Goal: Find specific page/section

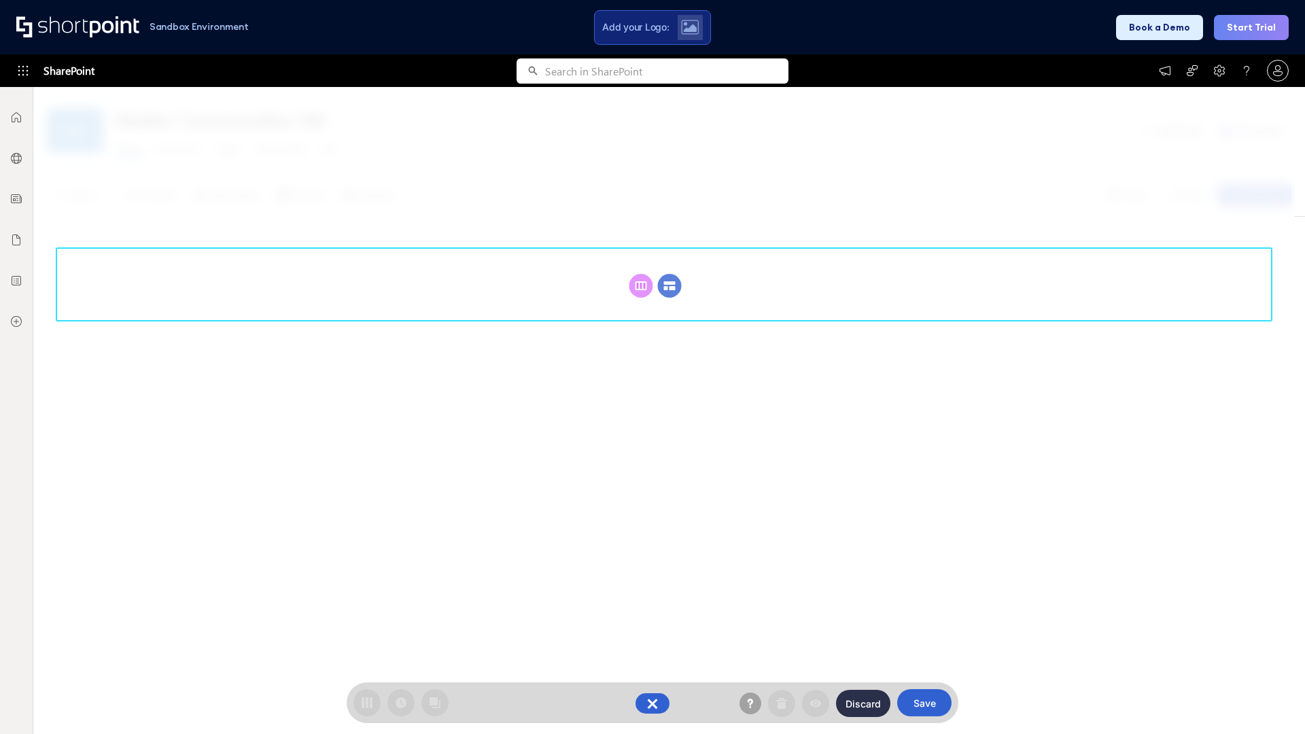
click at [669, 285] on circle at bounding box center [670, 286] width 24 height 24
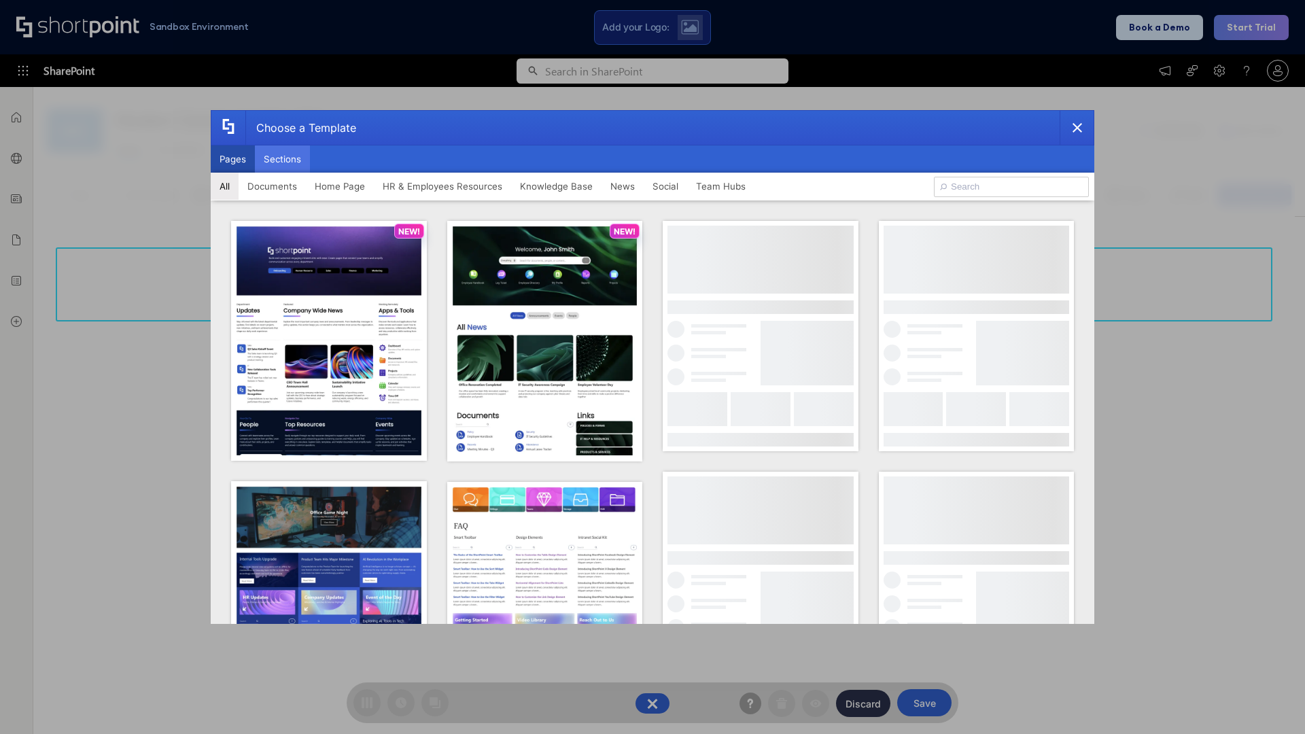
click at [282, 159] on button "Sections" at bounding box center [282, 158] width 55 height 27
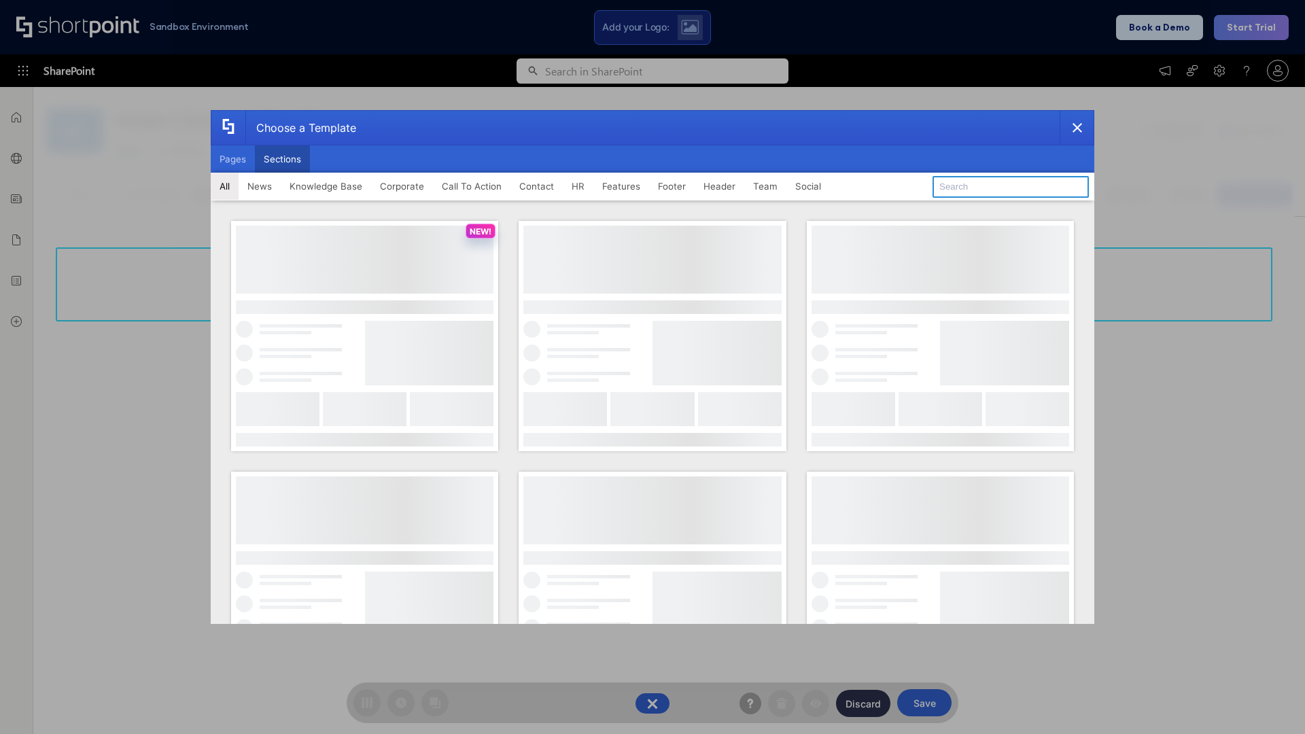
type input "Events"
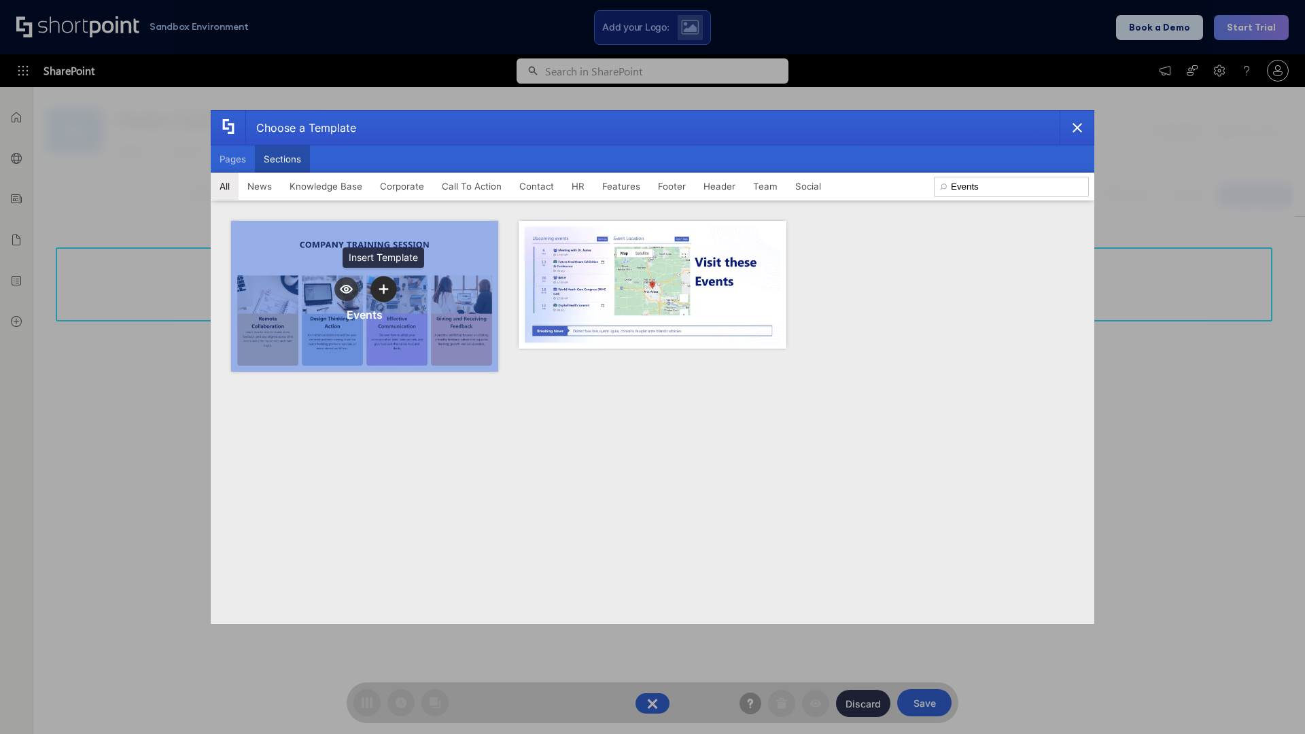
click at [383, 289] on icon "template selector" at bounding box center [383, 290] width 10 height 10
